Goal: Task Accomplishment & Management: Use online tool/utility

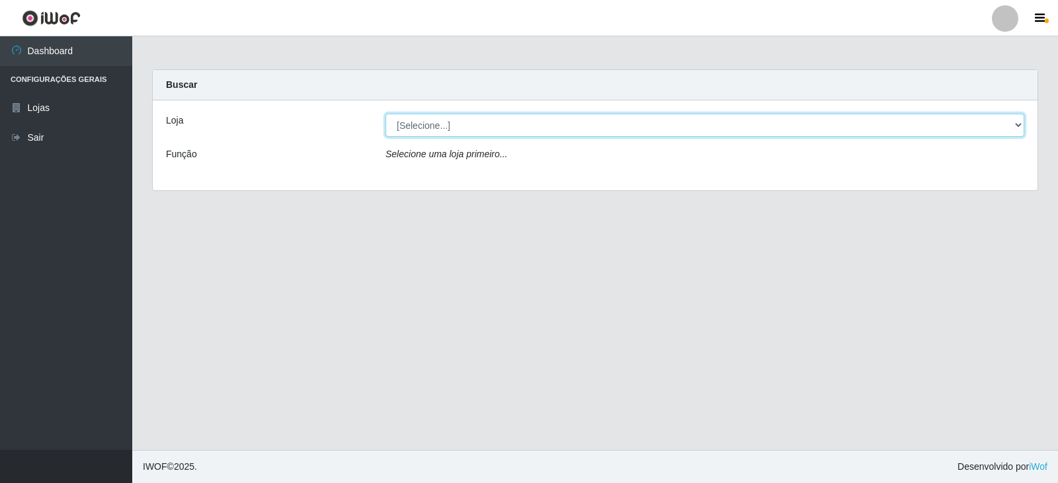
click at [438, 122] on select "[Selecione...] Queiroz Atacadão - Catolé do Rocha" at bounding box center [705, 125] width 639 height 23
select select "500"
click at [386, 114] on select "[Selecione...] Queiroz Atacadão - Catolé do Rocha" at bounding box center [705, 125] width 639 height 23
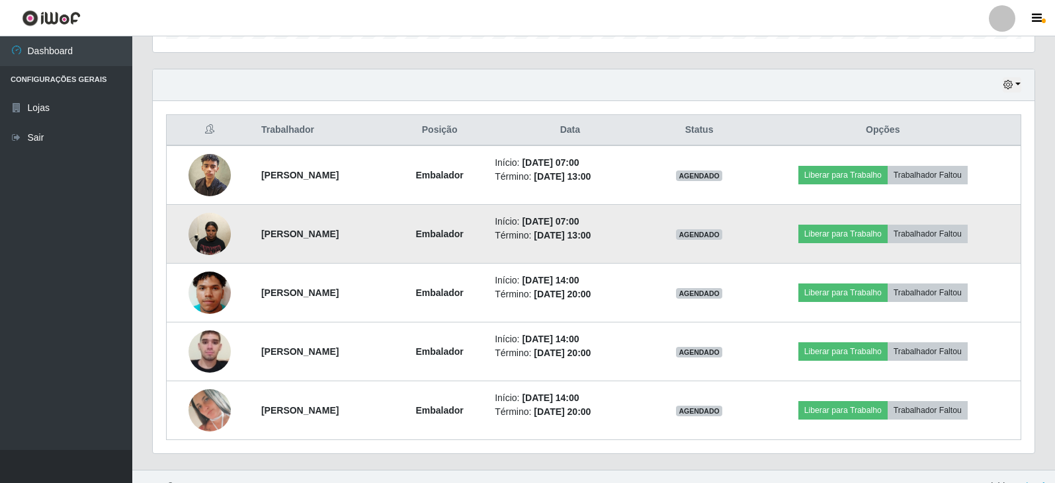
scroll to position [454, 0]
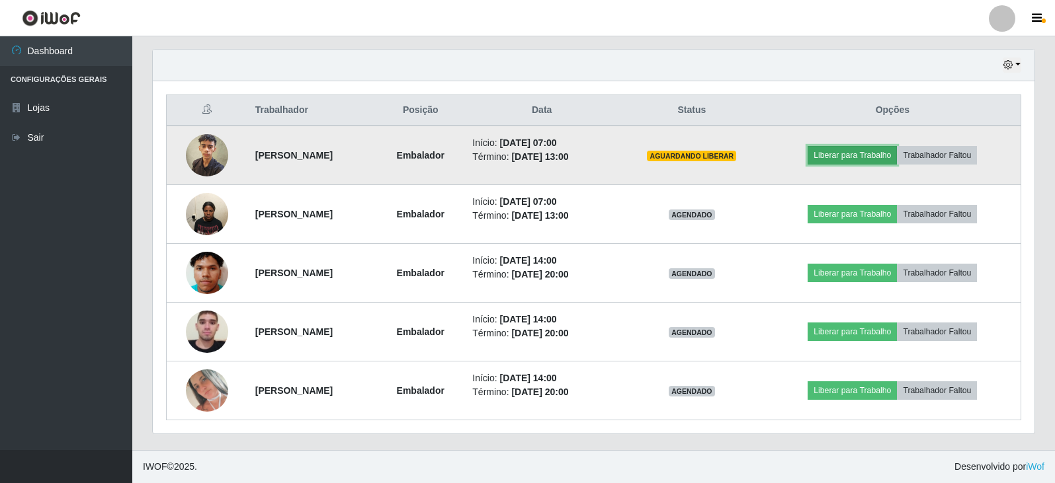
click at [856, 153] on button "Liberar para Trabalho" at bounding box center [851, 155] width 89 height 19
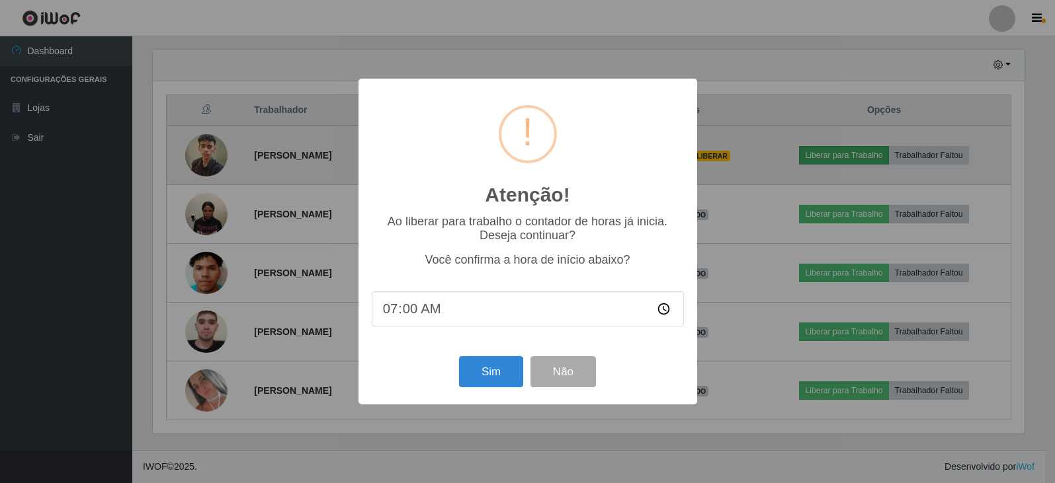
scroll to position [274, 875]
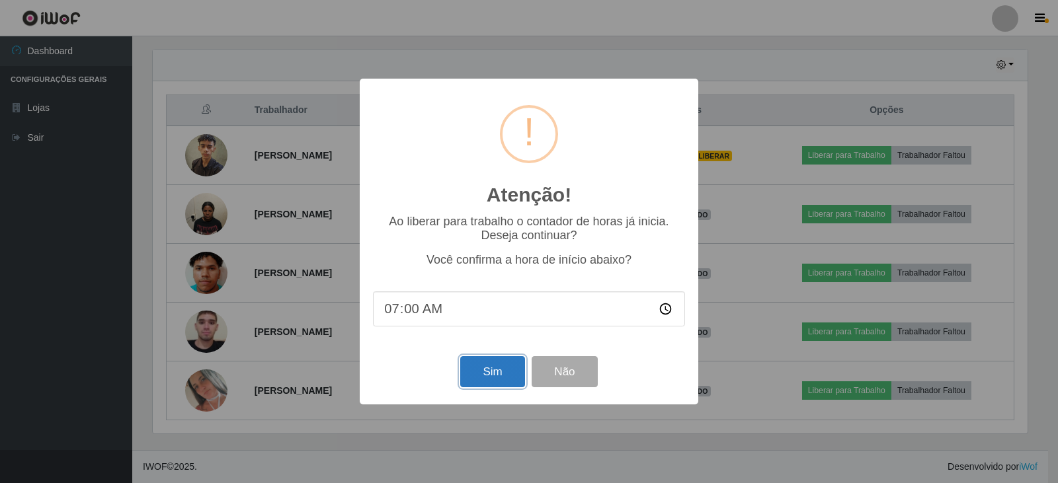
click at [472, 373] on button "Sim" at bounding box center [492, 371] width 64 height 31
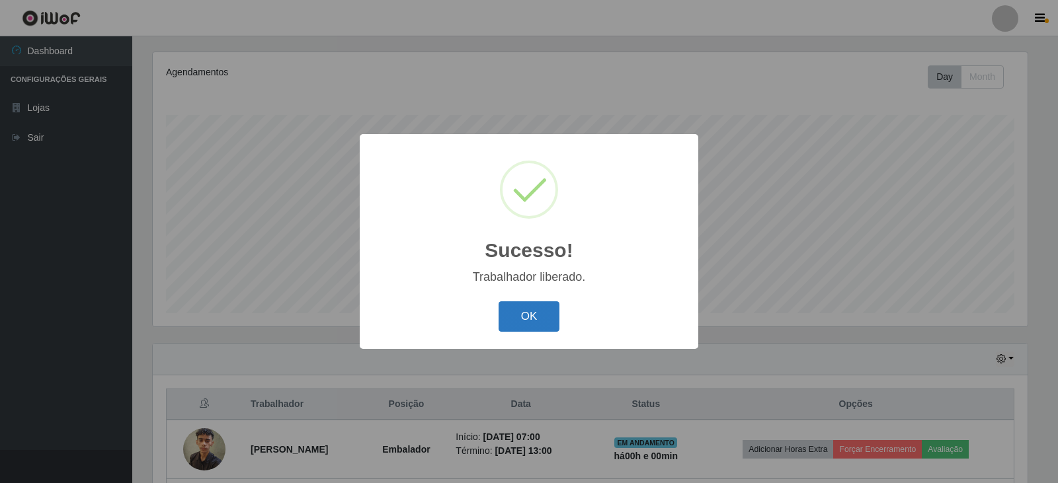
click at [545, 316] on button "OK" at bounding box center [530, 317] width 62 height 31
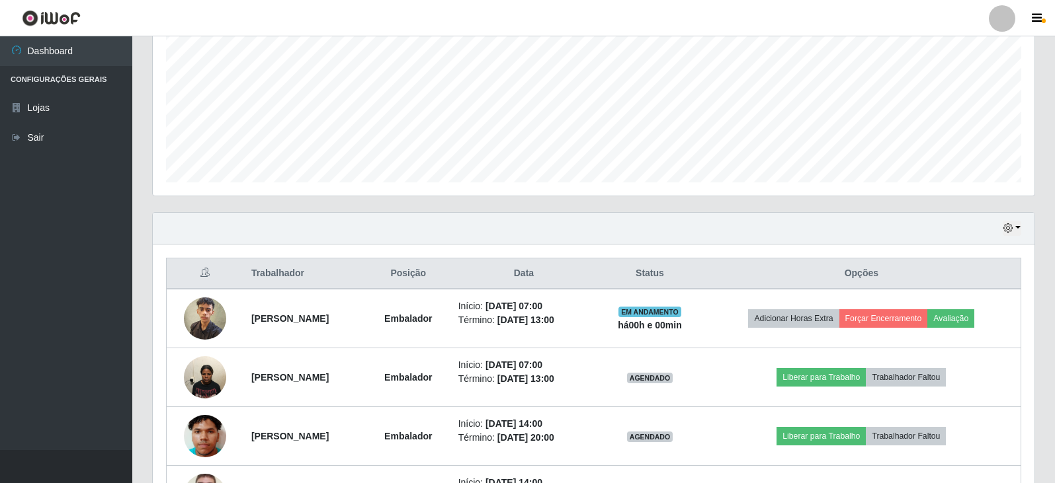
scroll to position [292, 0]
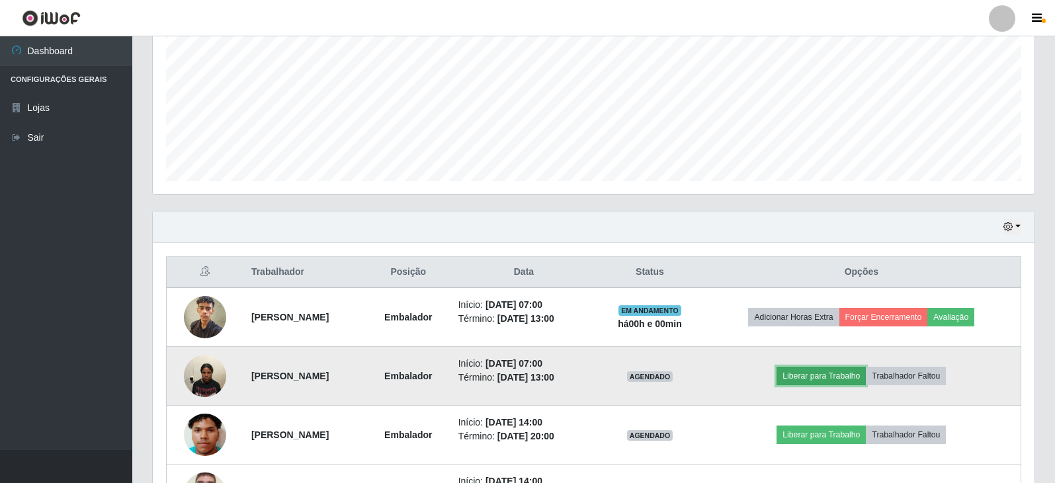
click at [861, 378] on button "Liberar para Trabalho" at bounding box center [820, 376] width 89 height 19
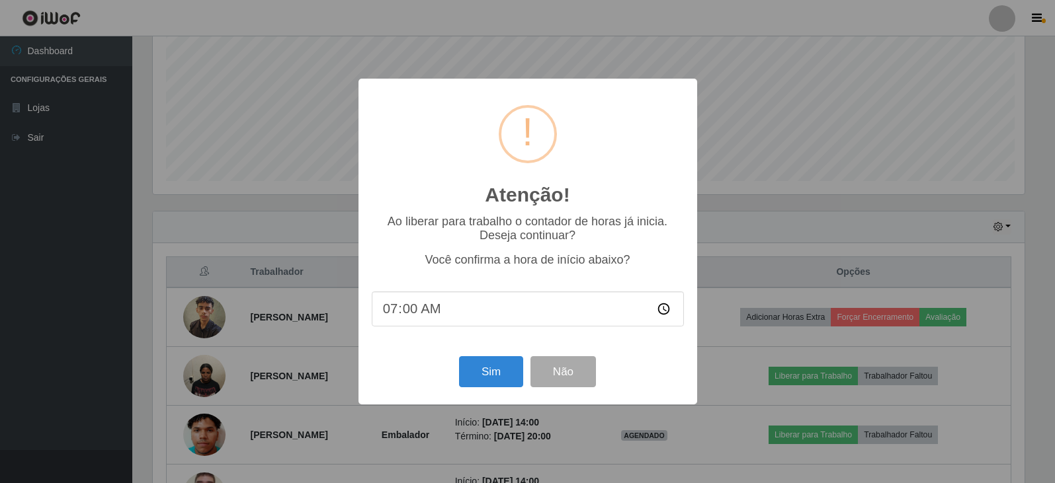
scroll to position [274, 875]
click at [488, 362] on button "Sim" at bounding box center [492, 371] width 64 height 31
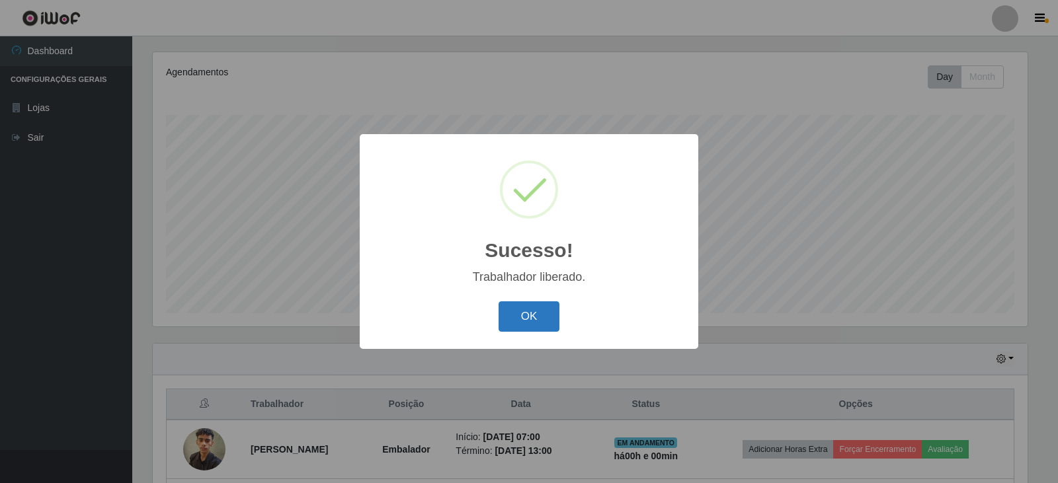
click at [517, 317] on button "OK" at bounding box center [530, 317] width 62 height 31
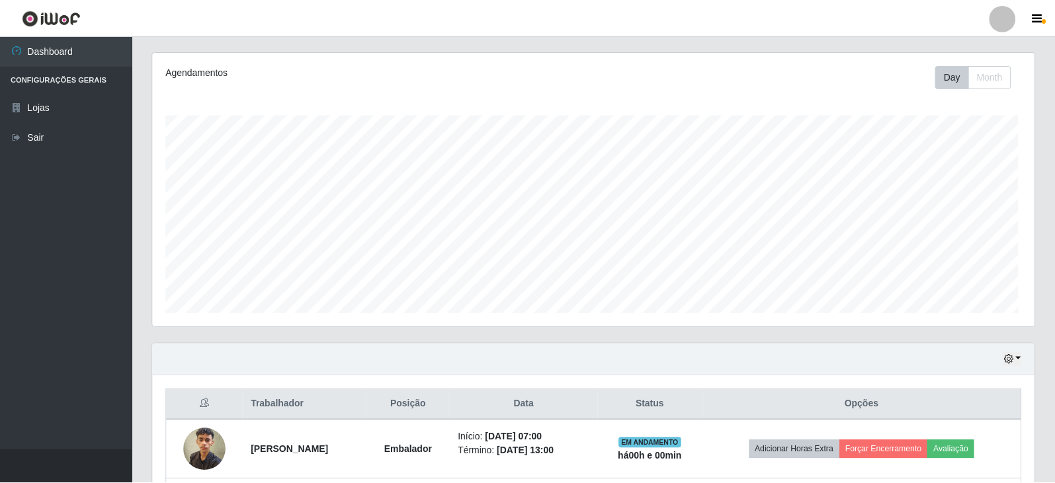
scroll to position [274, 882]
